Goal: Task Accomplishment & Management: Complete application form

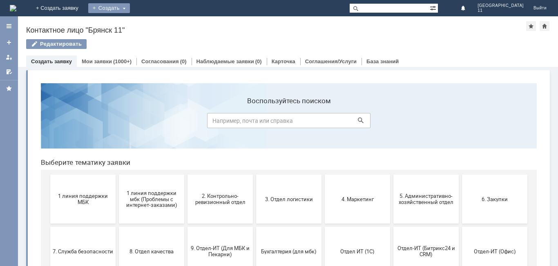
click at [130, 8] on div "Создать" at bounding box center [109, 8] width 42 height 10
click at [152, 26] on link "Заявка" at bounding box center [121, 25] width 62 height 10
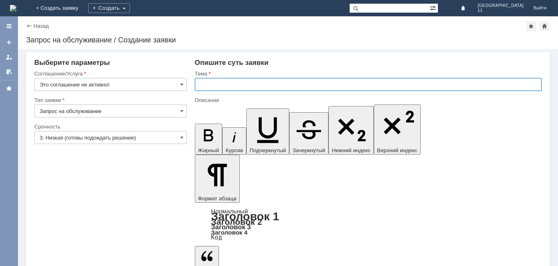
click at [199, 84] on input "text" at bounding box center [368, 84] width 347 height 13
drag, startPoint x: 198, startPoint y: 84, endPoint x: 291, endPoint y: 87, distance: 93.1
click at [291, 87] on input "мбк 11 Брянск. Отложенные чеки" at bounding box center [368, 84] width 347 height 13
type input "мбк 11 Брянск. Отложенные чеки"
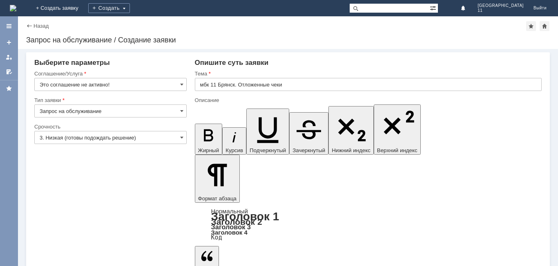
scroll to position [177, 3]
click at [180, 82] on span at bounding box center [181, 84] width 3 height 7
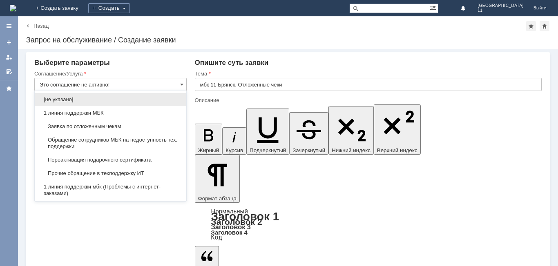
click at [138, 128] on span "Заявка по отложенным чекам" at bounding box center [111, 126] width 142 height 7
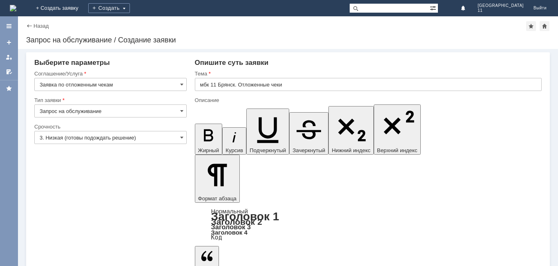
type input "Заявка по отложенным чекам"
click at [181, 138] on span at bounding box center [181, 137] width 3 height 7
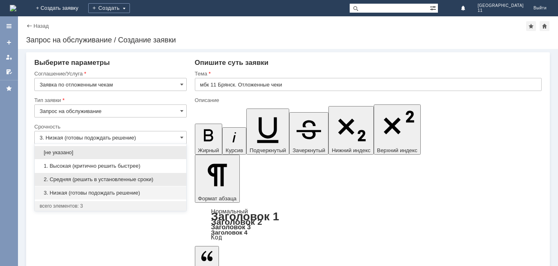
click at [132, 179] on span "2. Средняя (решить в установленные сроки)" at bounding box center [111, 179] width 142 height 7
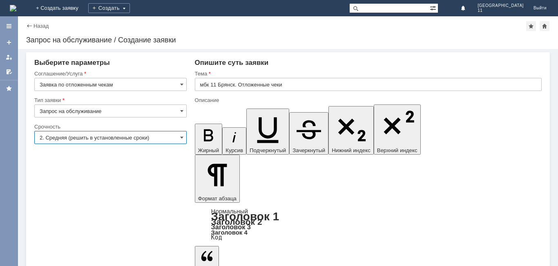
type input "2. Средняя (решить в установленные сроки)"
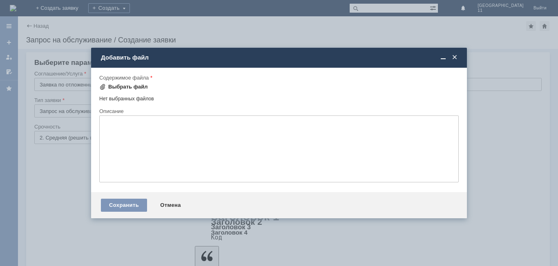
click at [130, 85] on div "Выбрать файл" at bounding box center [128, 87] width 40 height 7
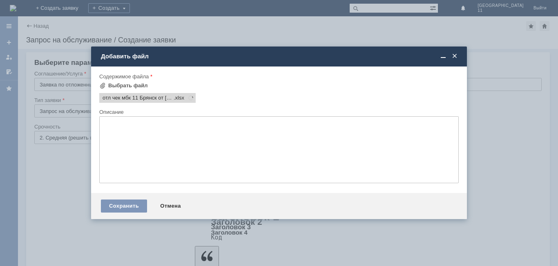
scroll to position [0, 0]
click at [458, 55] on div "Добавить файл" at bounding box center [279, 56] width 376 height 9
click at [453, 55] on span at bounding box center [454, 56] width 8 height 7
